Goal: Task Accomplishment & Management: Use online tool/utility

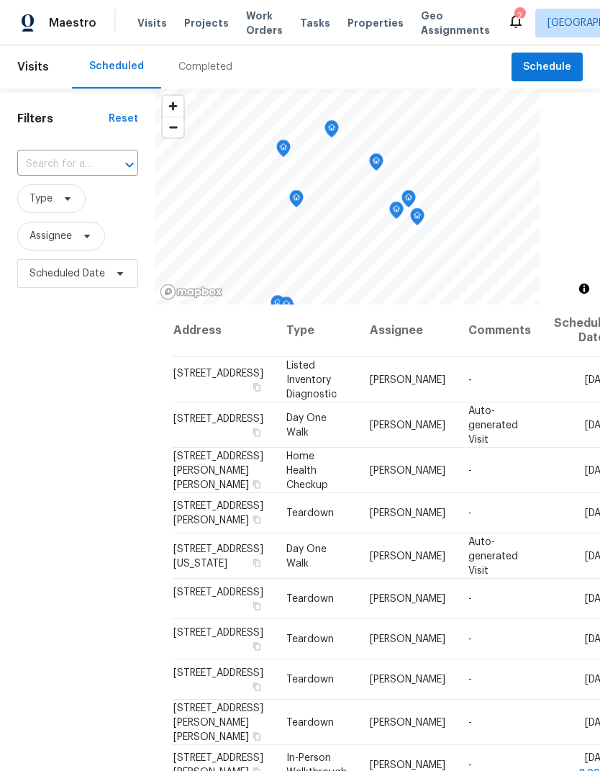
click at [40, 160] on input "text" at bounding box center [57, 164] width 81 height 22
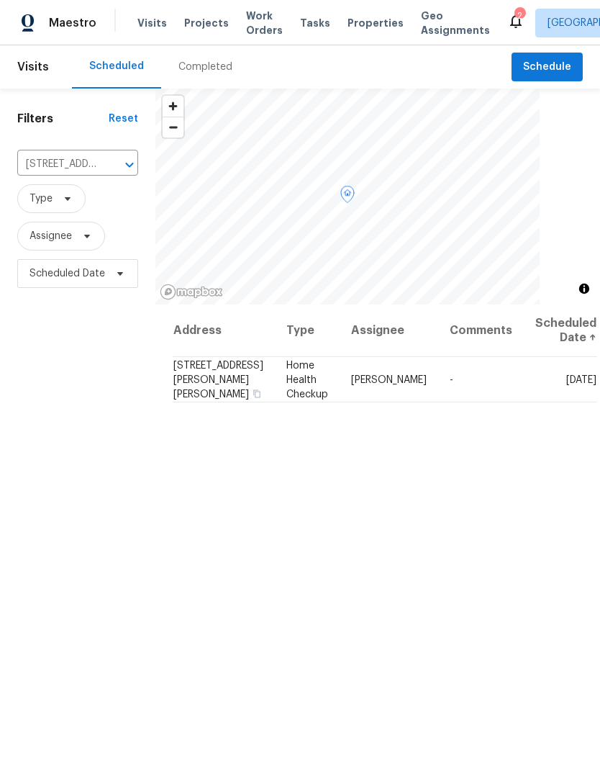
click at [0, 0] on span at bounding box center [0, 0] width 0 height 0
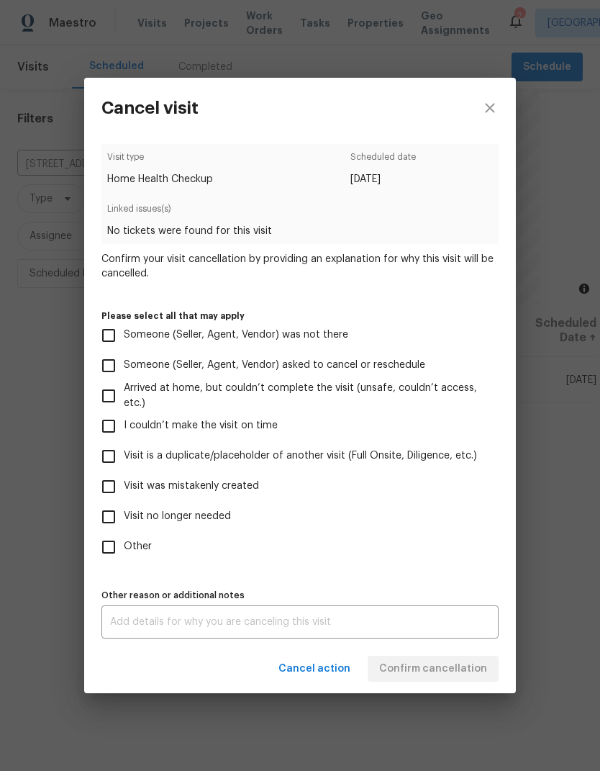
click at [100, 553] on input "Other" at bounding box center [109, 547] width 30 height 30
checkbox input "true"
click at [146, 638] on div "x Other reason or additional notes" at bounding box center [299, 621] width 397 height 33
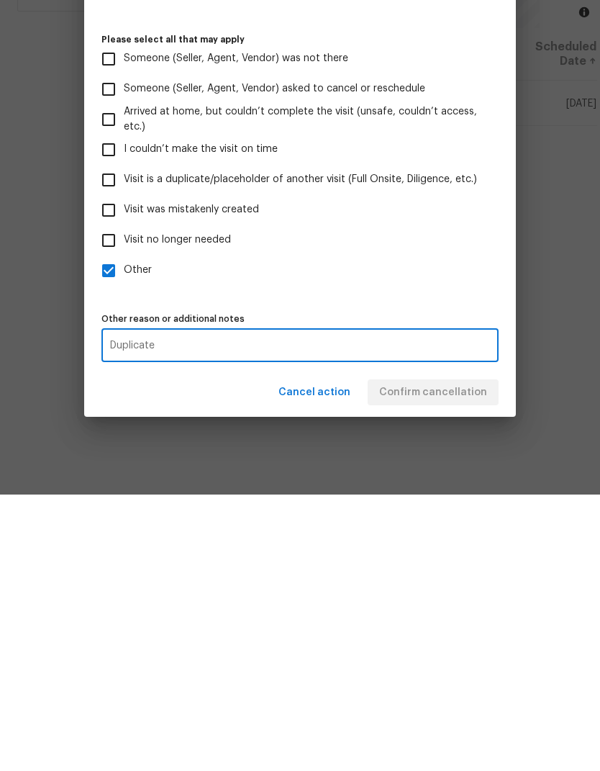
type textarea "Duplicate"
click at [477, 644] on div "Cancel action Confirm cancellation" at bounding box center [300, 669] width 432 height 50
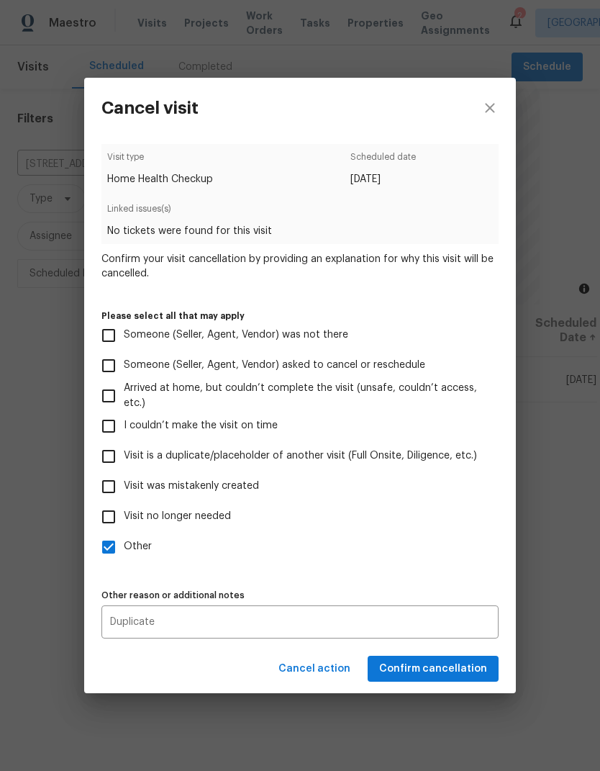
click at [477, 392] on span "Arrived at home, but couldn’t complete the visit (unsafe, couldn’t access, etc.)" at bounding box center [305, 396] width 363 height 30
click at [124, 392] on input "Arrived at home, but couldn’t complete the visit (unsafe, couldn’t access, etc.)" at bounding box center [109, 396] width 30 height 30
click at [113, 392] on input "Arrived at home, but couldn’t complete the visit (unsafe, couldn’t access, etc.)" at bounding box center [109, 396] width 30 height 30
checkbox input "false"
click at [465, 671] on span "Confirm cancellation" at bounding box center [433, 669] width 108 height 18
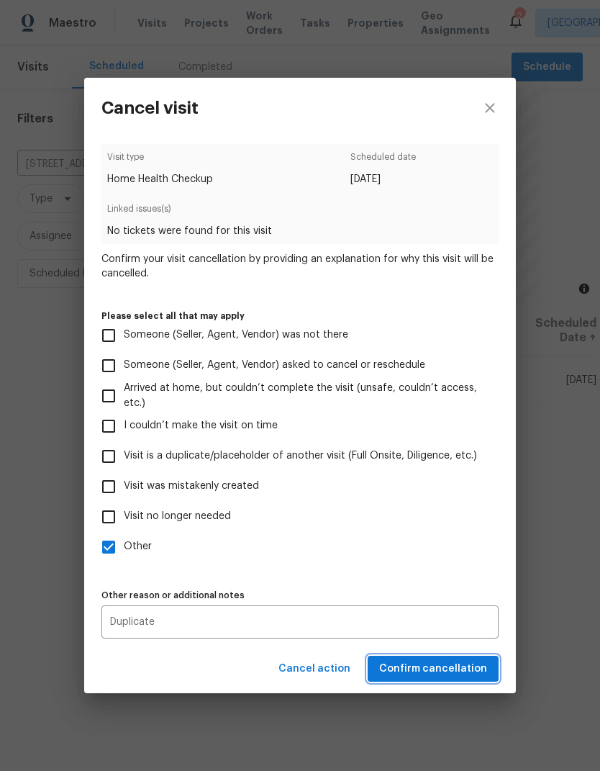
scroll to position [0, 0]
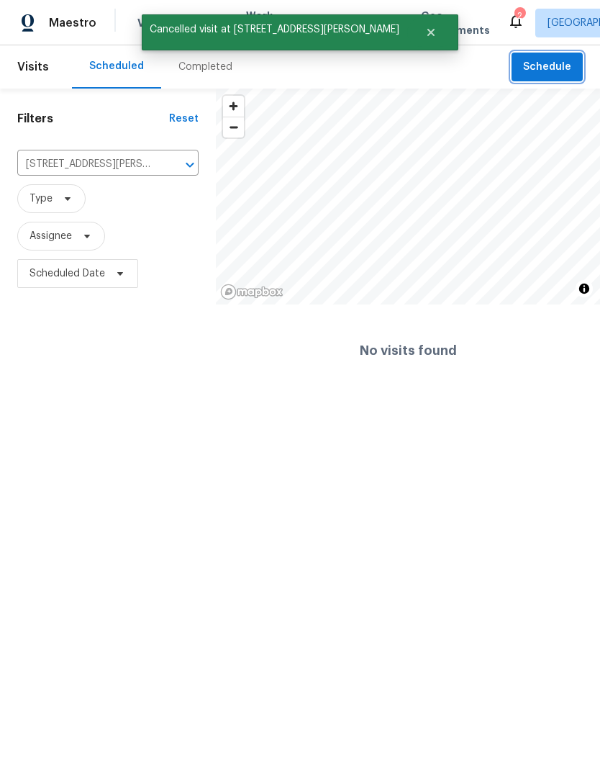
click at [546, 67] on span "Schedule" at bounding box center [547, 67] width 48 height 18
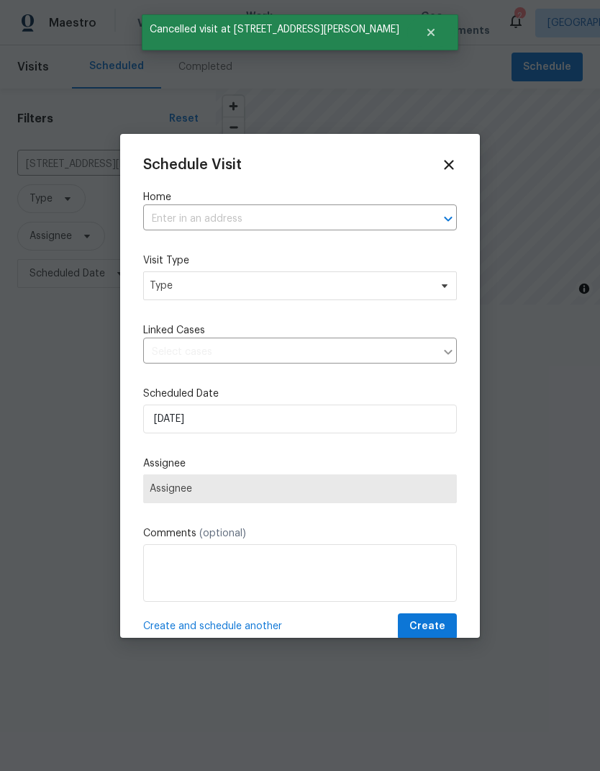
click at [162, 219] on input "text" at bounding box center [279, 219] width 273 height 22
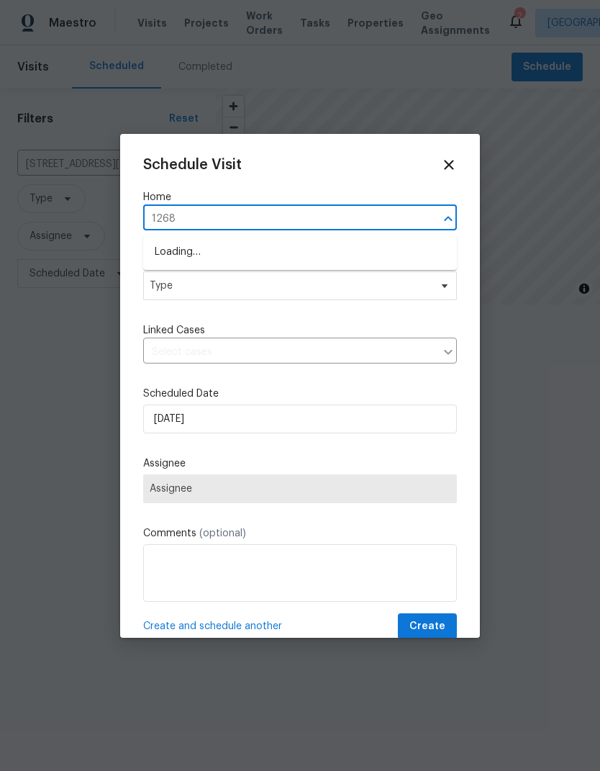
type input "12682"
click at [166, 260] on li "12682 Anhawa Ave, Longmont, CO 80503" at bounding box center [300, 252] width 314 height 24
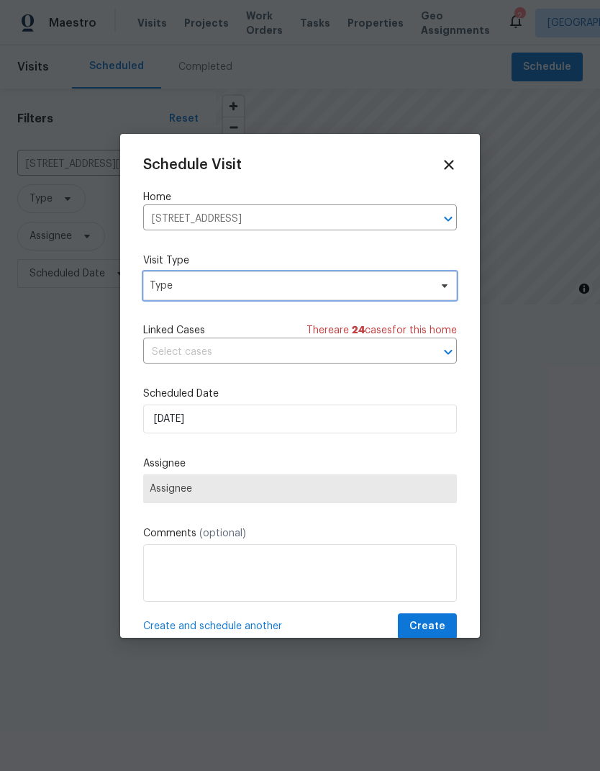
click at [160, 286] on span "Type" at bounding box center [290, 286] width 280 height 14
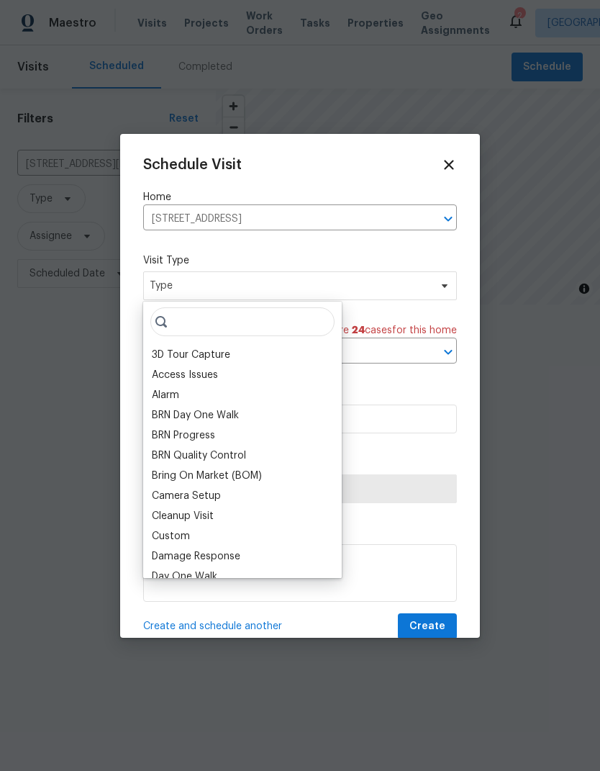
click at [75, 358] on div at bounding box center [300, 385] width 600 height 771
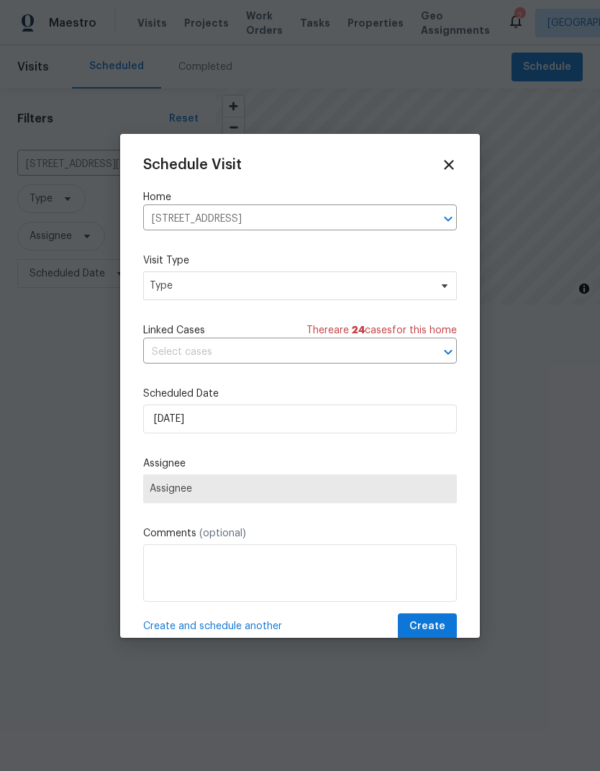
click at [86, 372] on div at bounding box center [300, 385] width 600 height 771
click at [453, 166] on icon at bounding box center [449, 165] width 16 height 16
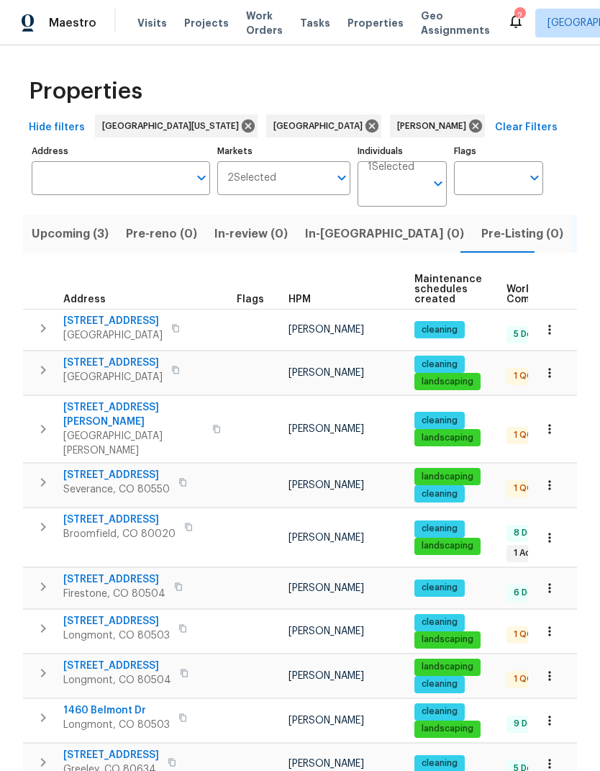
click at [91, 614] on span "[STREET_ADDRESS]" at bounding box center [116, 621] width 107 height 14
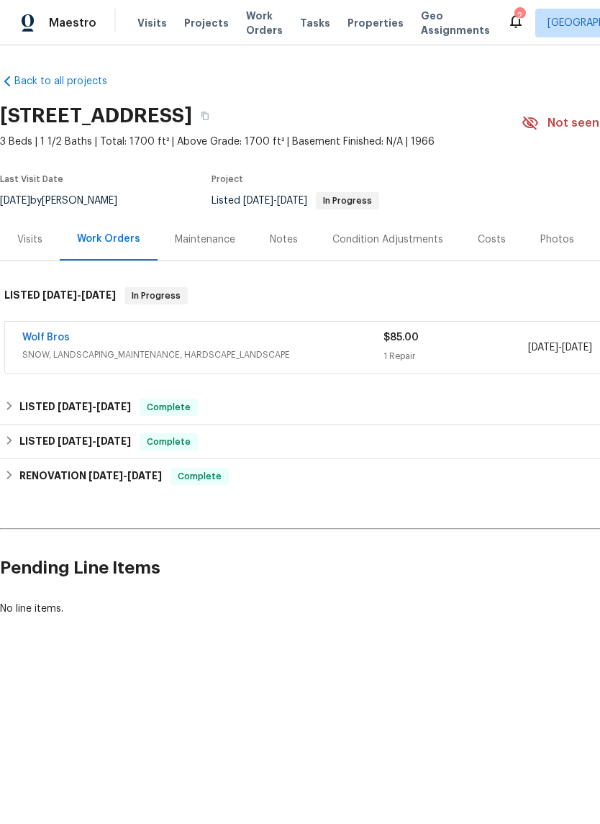
click at [31, 250] on div "Visits" at bounding box center [30, 239] width 60 height 42
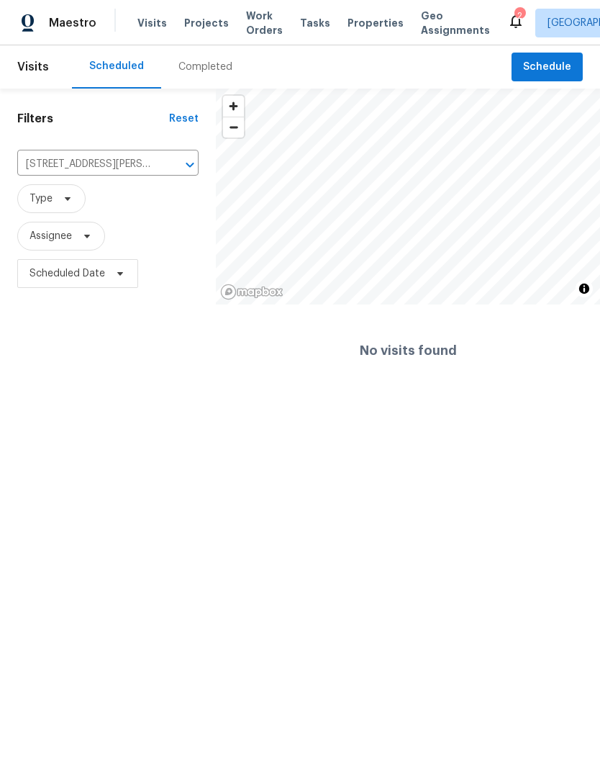
click at [85, 193] on span "Type" at bounding box center [107, 198] width 181 height 29
click at [175, 166] on icon "Clear" at bounding box center [171, 165] width 14 height 14
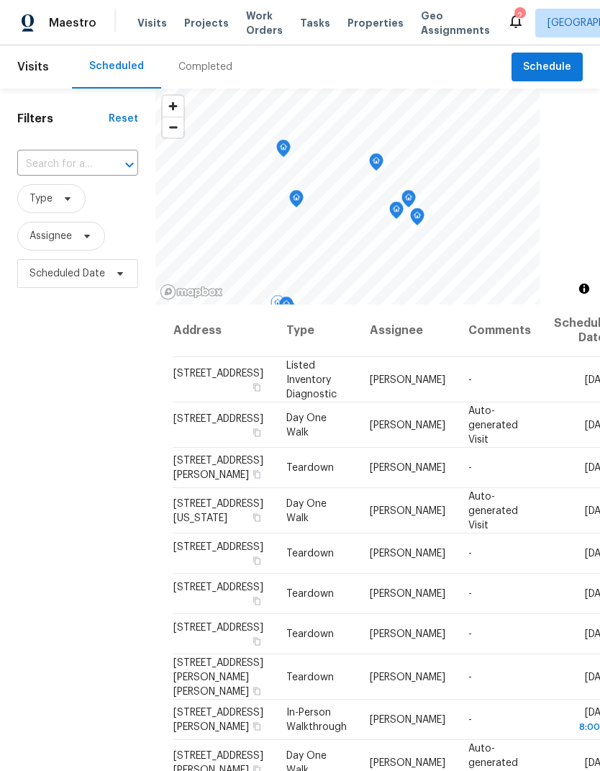
click at [0, 0] on icon at bounding box center [0, 0] width 0 height 0
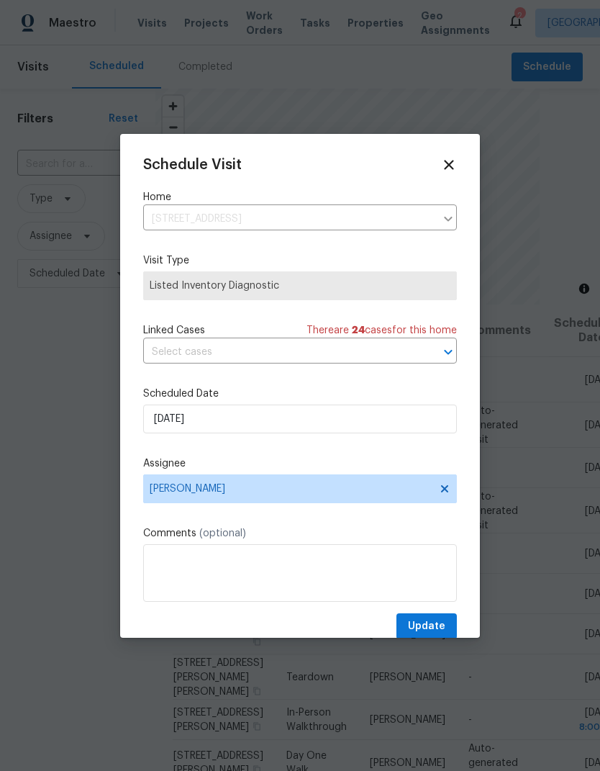
click at [451, 171] on icon at bounding box center [449, 165] width 16 height 16
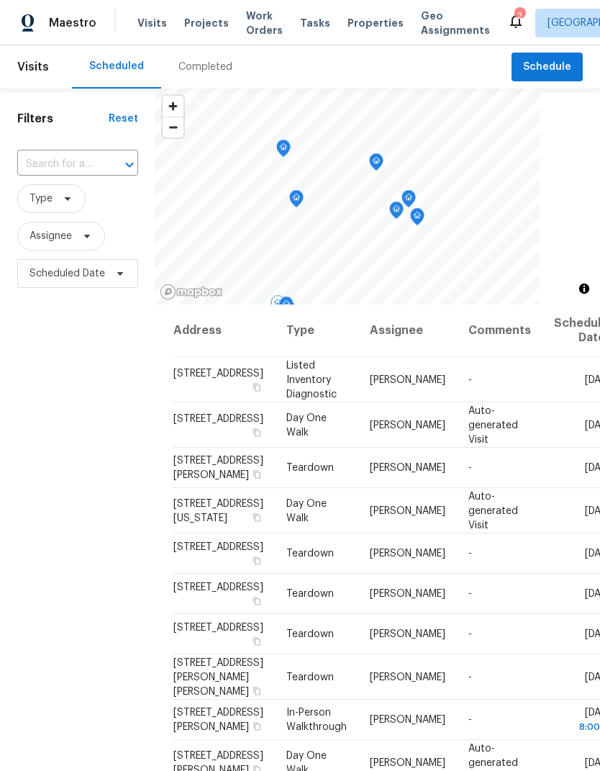
click at [0, 0] on icon at bounding box center [0, 0] width 0 height 0
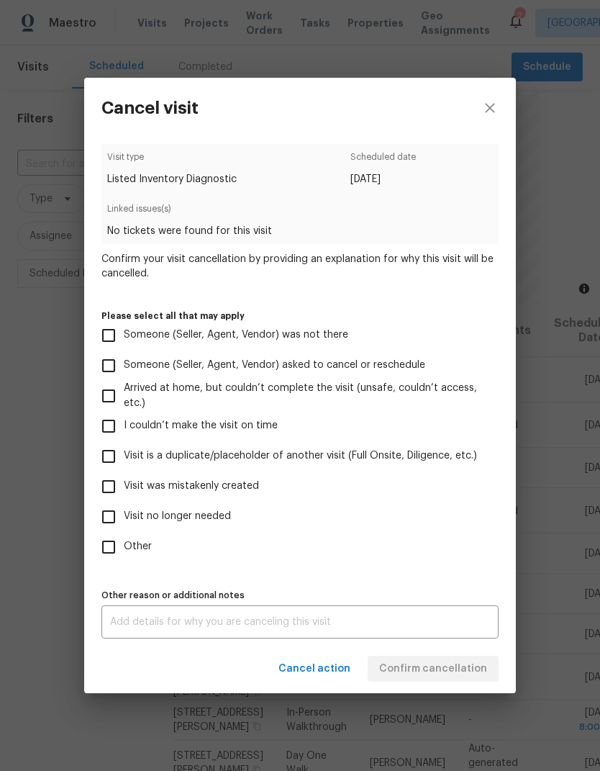
click at [111, 547] on input "Other" at bounding box center [109, 547] width 30 height 30
checkbox input "true"
click at [144, 623] on textarea at bounding box center [300, 622] width 380 height 10
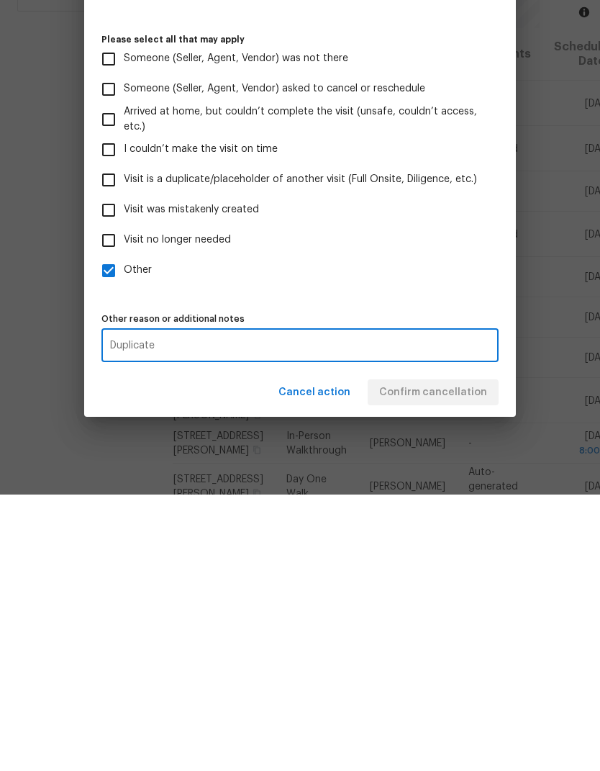
type textarea "Duplicate"
click at [476, 644] on div "Cancel action Confirm cancellation" at bounding box center [300, 669] width 432 height 50
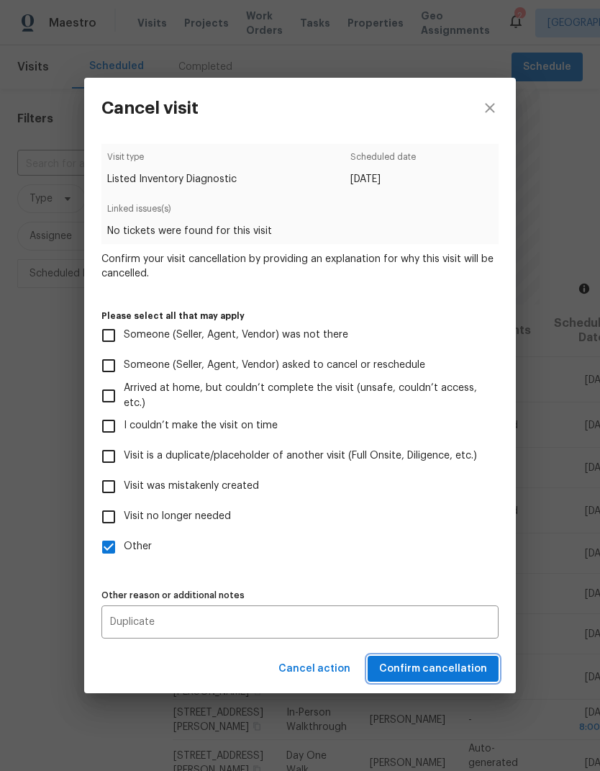
click at [453, 675] on span "Confirm cancellation" at bounding box center [433, 669] width 108 height 18
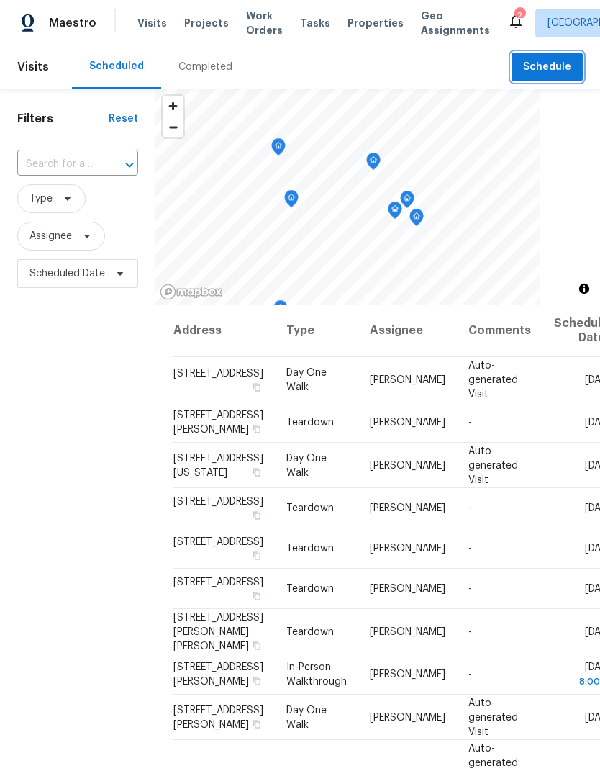
click at [546, 58] on span "Schedule" at bounding box center [547, 67] width 48 height 18
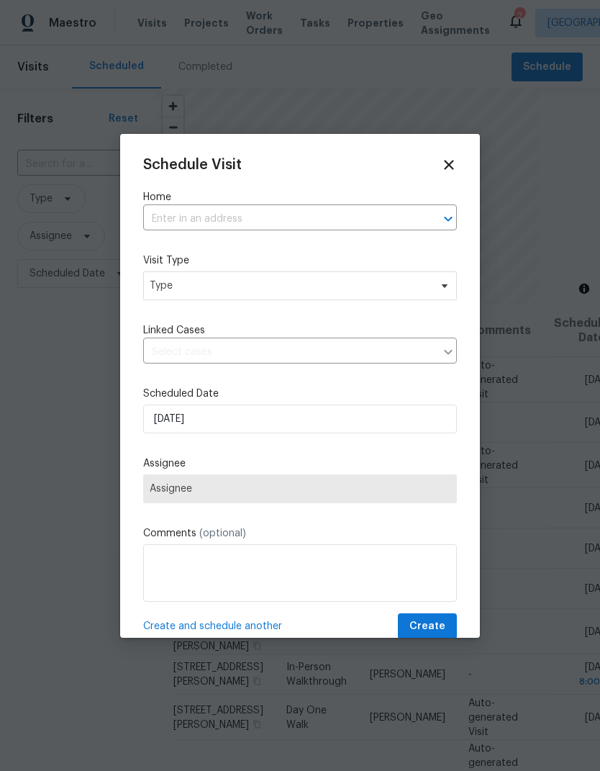
click at [169, 208] on input "text" at bounding box center [279, 219] width 273 height 22
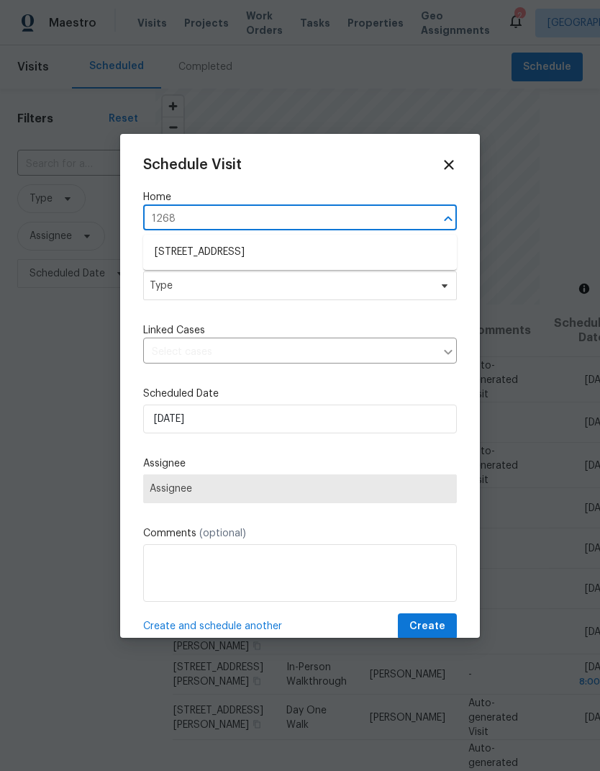
type input "12682"
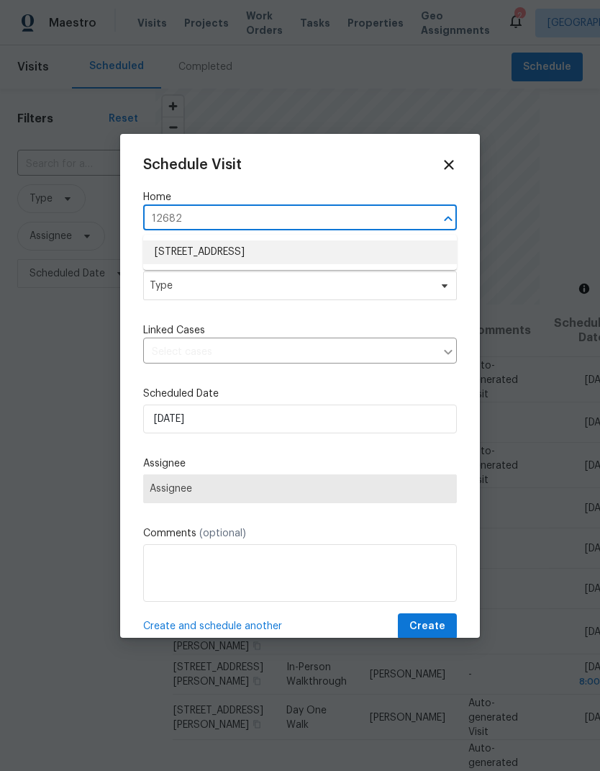
click at [158, 256] on li "12682 Anhawa Ave, Longmont, CO 80503" at bounding box center [300, 252] width 314 height 24
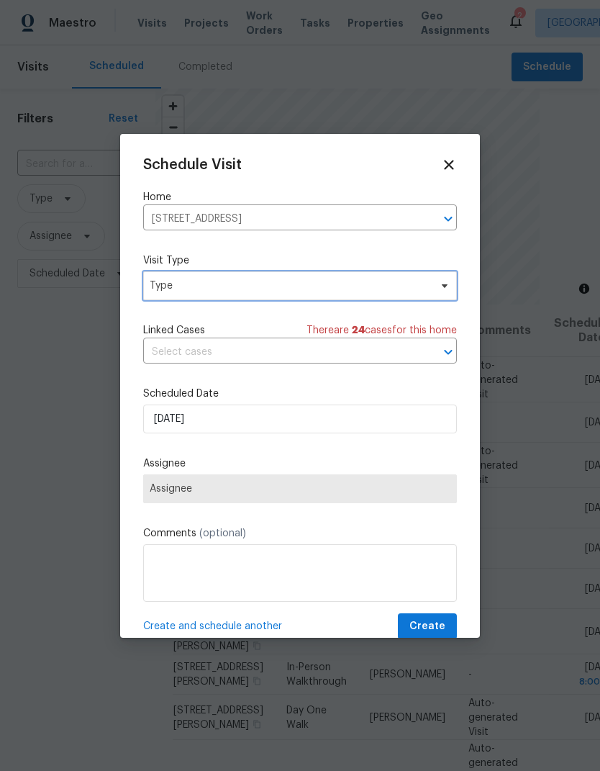
click at [158, 284] on span "Type" at bounding box center [290, 286] width 280 height 14
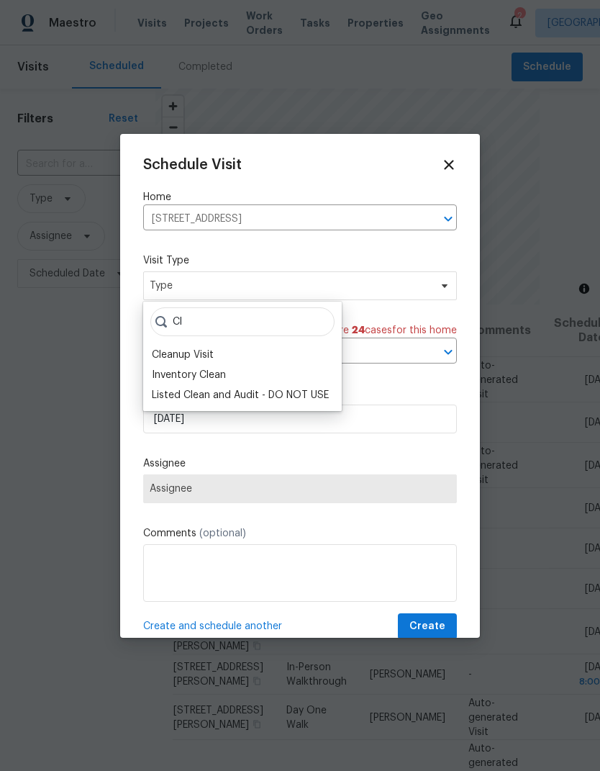
type input "Cl"
click at [163, 374] on div "Inventory Clean" at bounding box center [189, 375] width 74 height 14
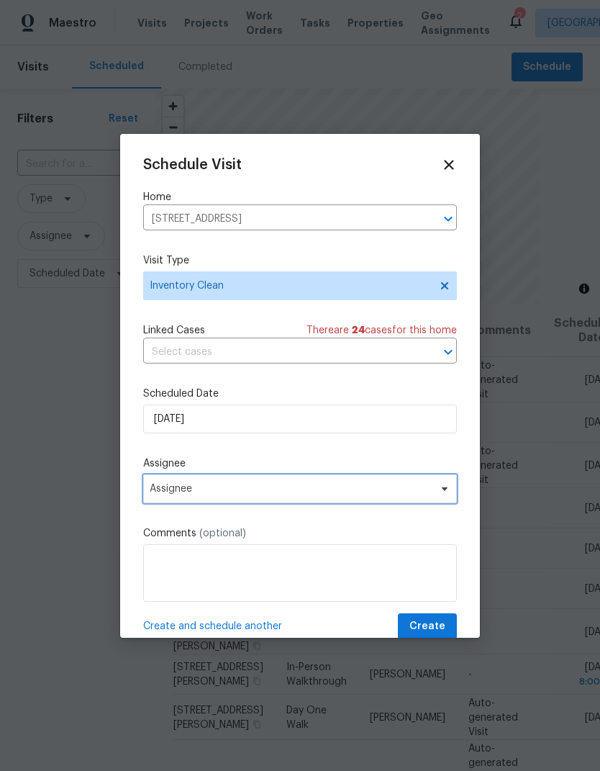
click at [156, 494] on span "Assignee" at bounding box center [291, 489] width 282 height 12
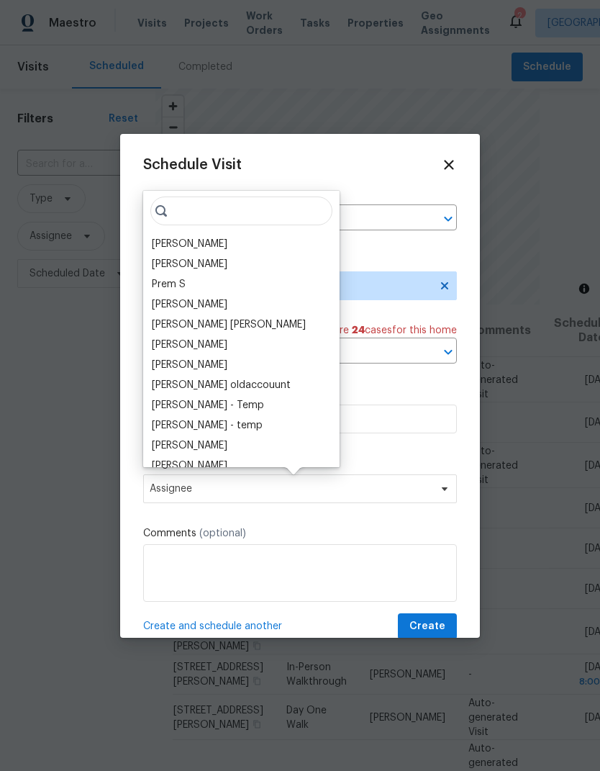
click at [165, 250] on div "[PERSON_NAME]" at bounding box center [190, 244] width 76 height 14
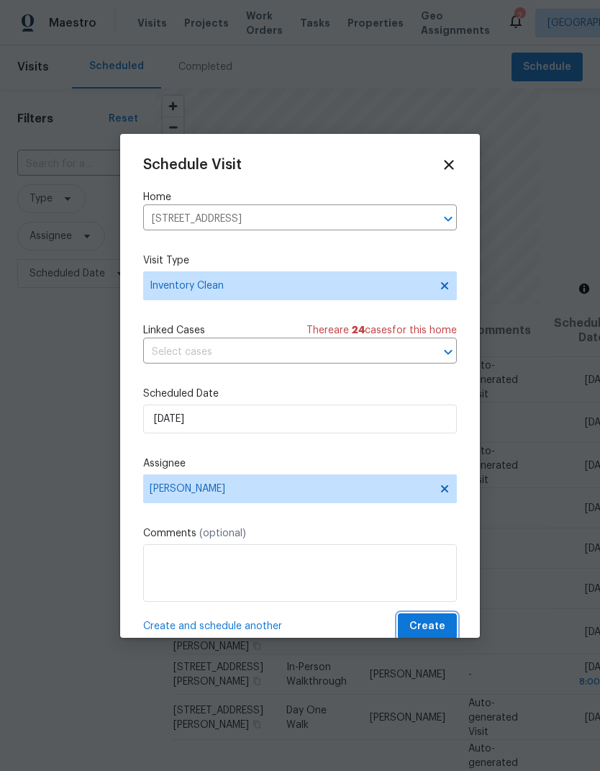
click at [446, 625] on button "Create" at bounding box center [427, 626] width 59 height 27
